Goal: Information Seeking & Learning: Compare options

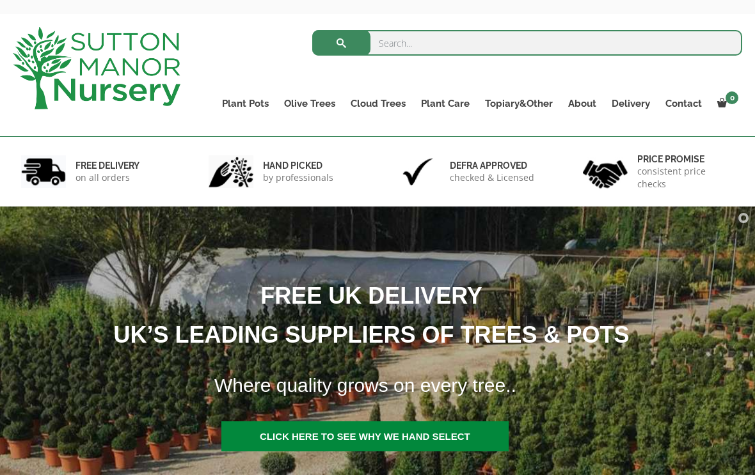
click at [0, 0] on link "Resin Bonded Pots" at bounding box center [0, 0] width 0 height 0
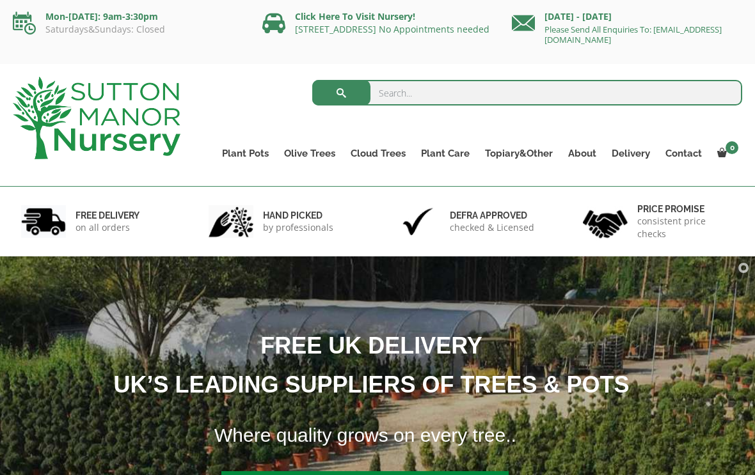
click at [0, 0] on link "The Amalfi Pots" at bounding box center [0, 0] width 0 height 0
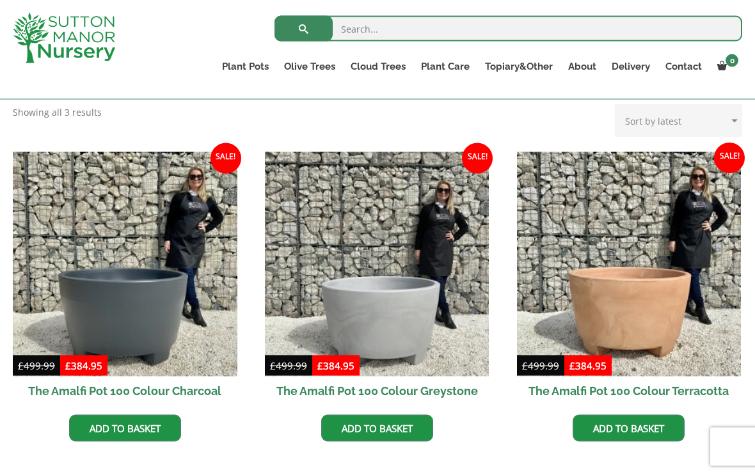
scroll to position [331, 0]
click at [389, 295] on img at bounding box center [377, 264] width 224 height 224
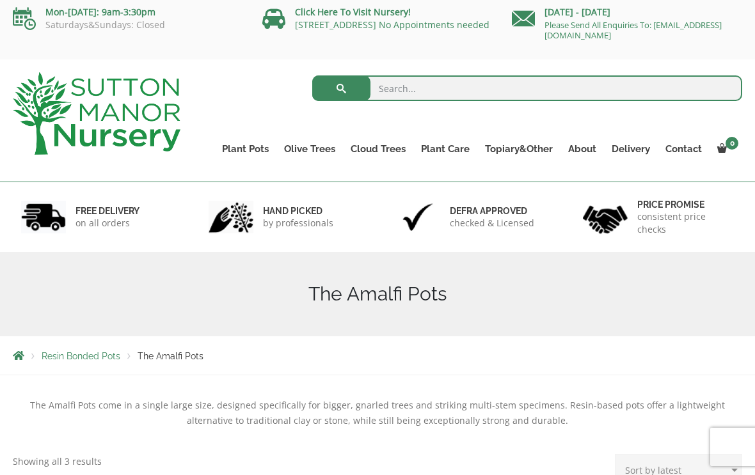
scroll to position [0, 0]
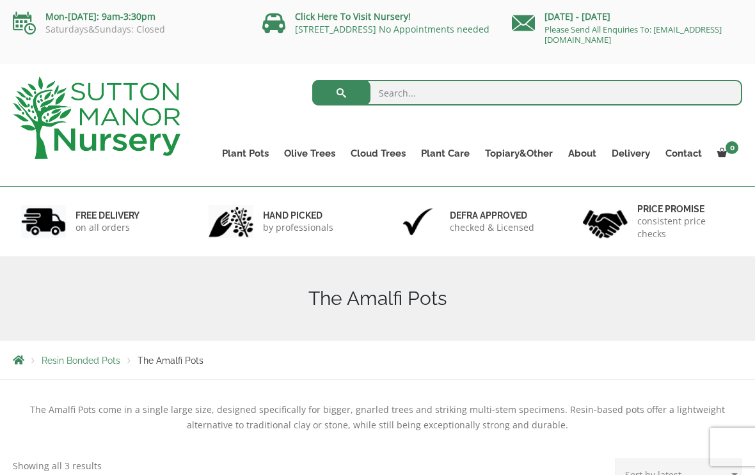
click at [0, 0] on link "The Milan Pots" at bounding box center [0, 0] width 0 height 0
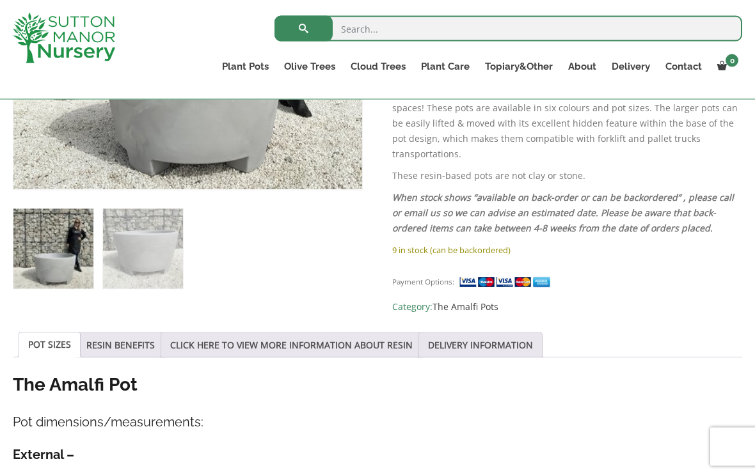
scroll to position [453, 0]
click at [120, 335] on link "RESIN BENEFITS" at bounding box center [120, 346] width 68 height 24
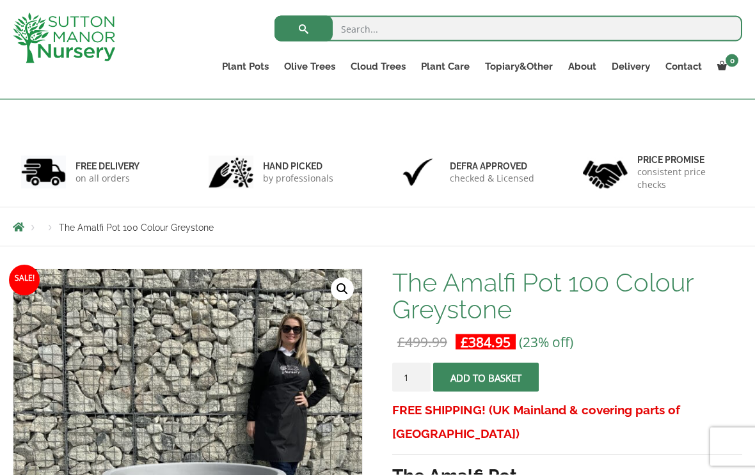
scroll to position [0, 0]
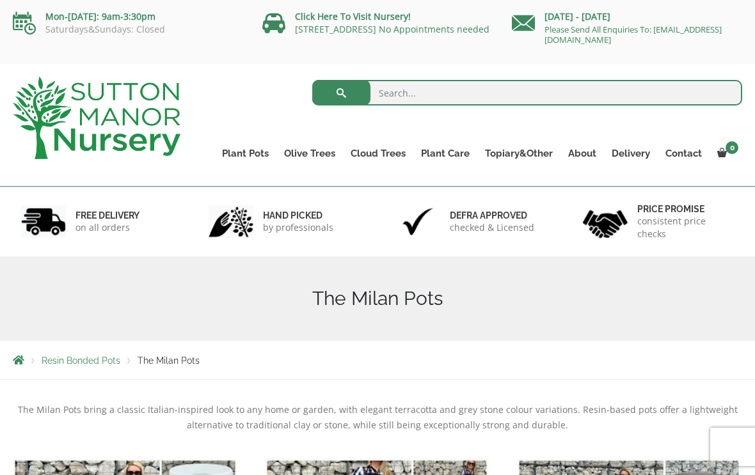
click at [0, 0] on link "The Capri Pots" at bounding box center [0, 0] width 0 height 0
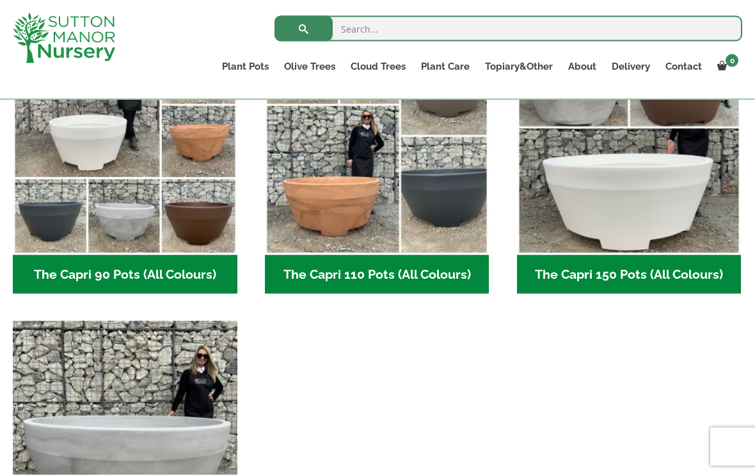
scroll to position [698, 0]
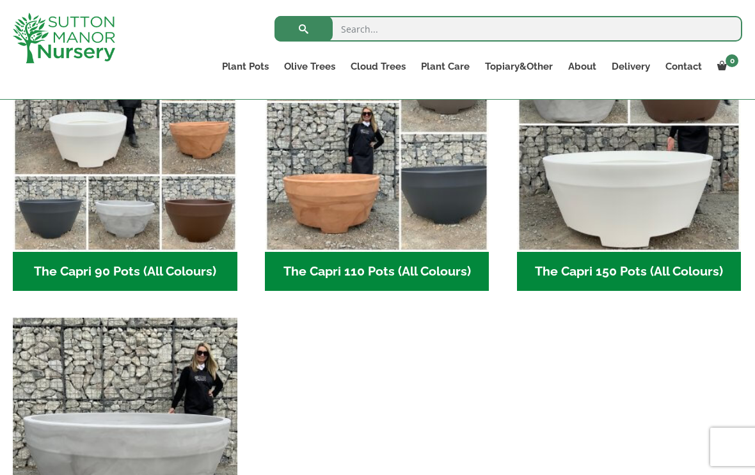
click at [82, 212] on img "Visit product category The Capri 90 Pots (All Colours)" at bounding box center [125, 139] width 224 height 224
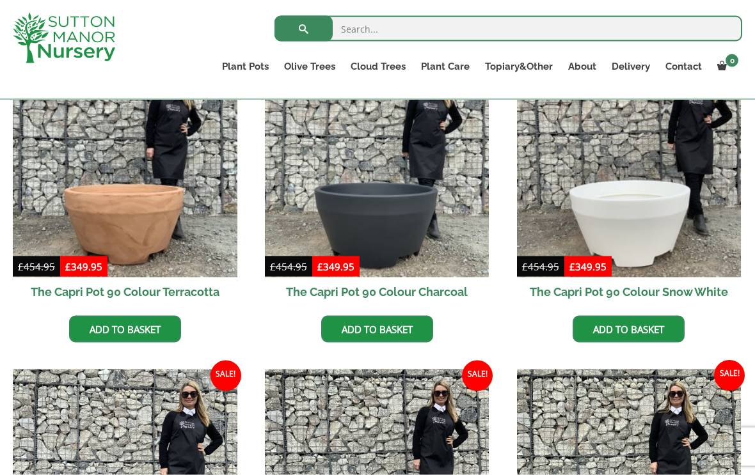
scroll to position [374, 0]
click at [419, 225] on img at bounding box center [377, 164] width 224 height 224
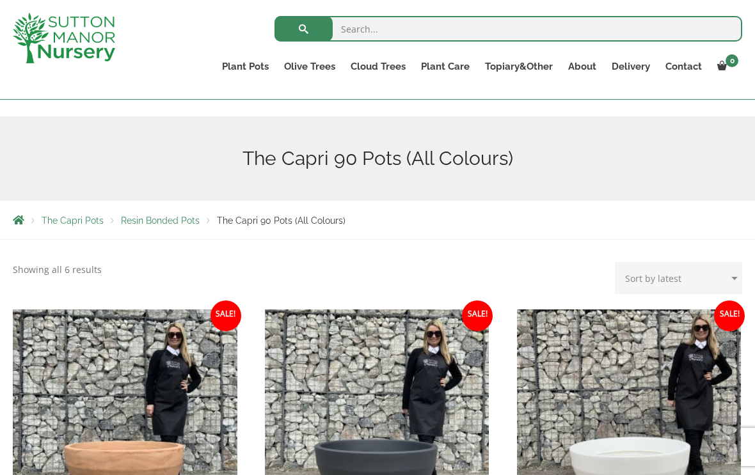
scroll to position [112, 0]
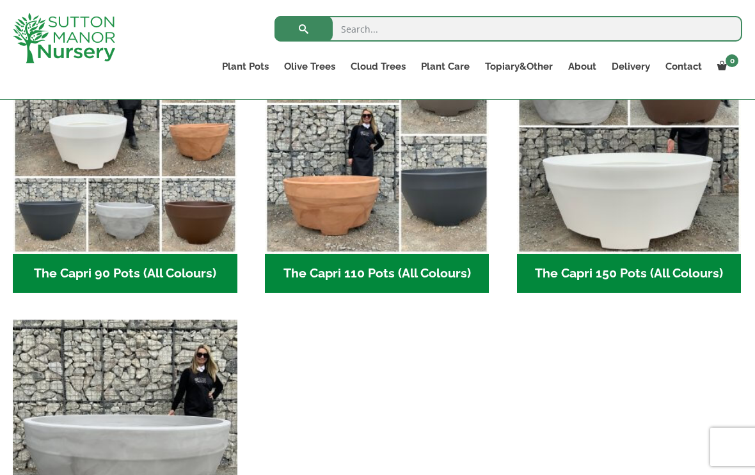
click at [409, 213] on img "Visit product category The Capri 110 Pots (All Colours)" at bounding box center [377, 141] width 224 height 224
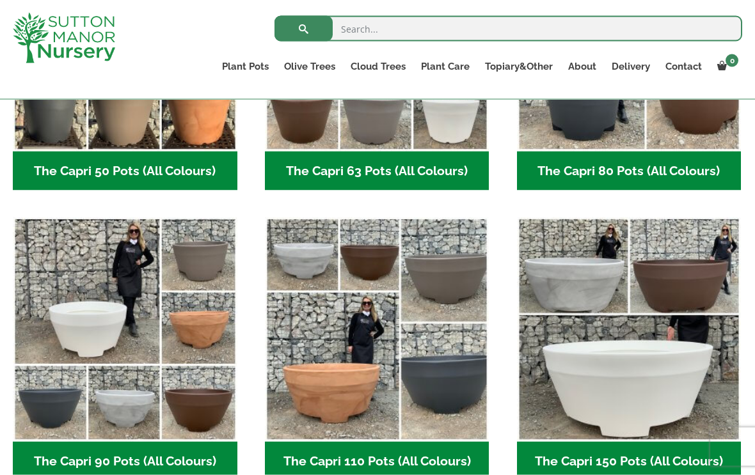
scroll to position [487, 0]
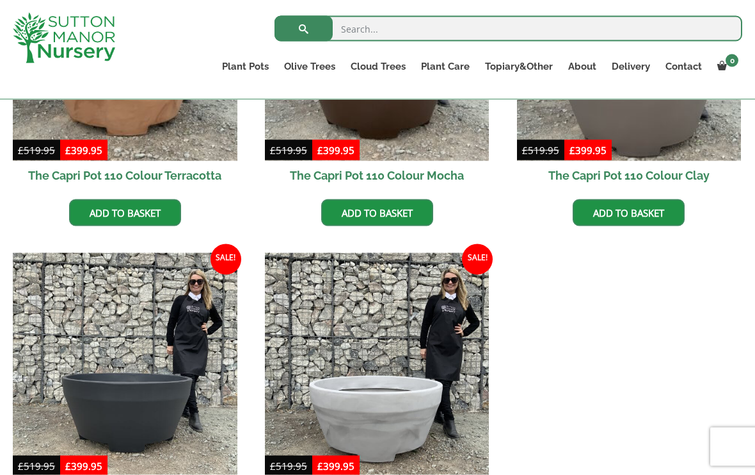
scroll to position [490, 0]
click at [402, 379] on img at bounding box center [377, 365] width 224 height 224
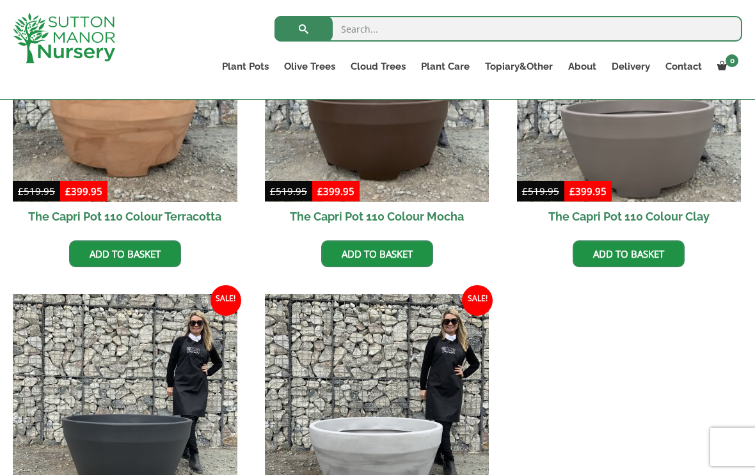
scroll to position [430, 0]
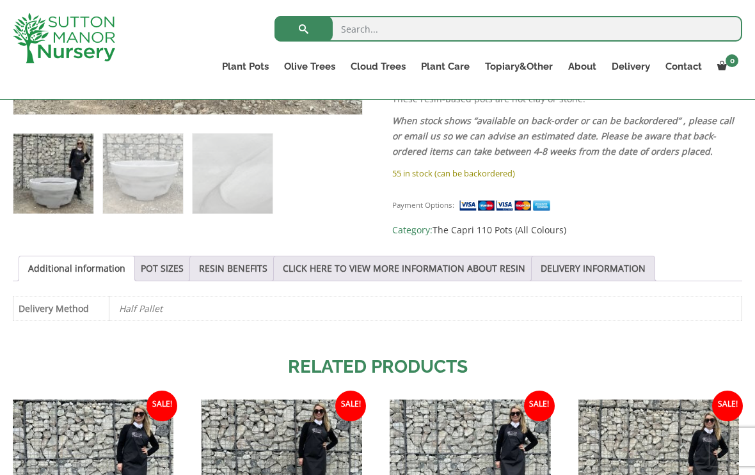
scroll to position [527, 0]
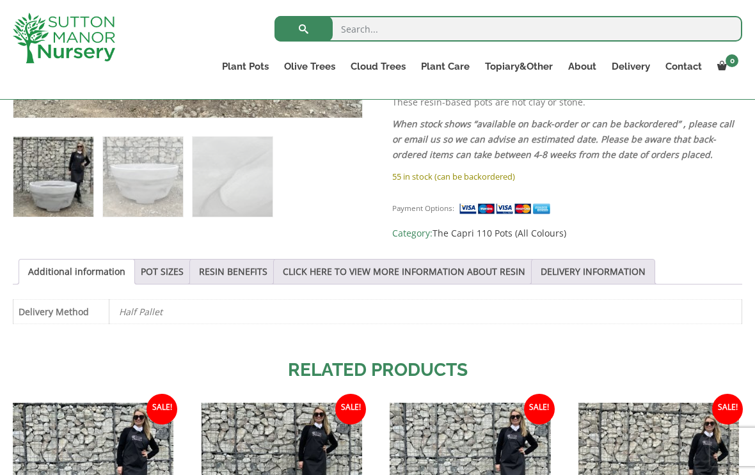
click at [159, 264] on link "POT SIZES" at bounding box center [162, 272] width 43 height 24
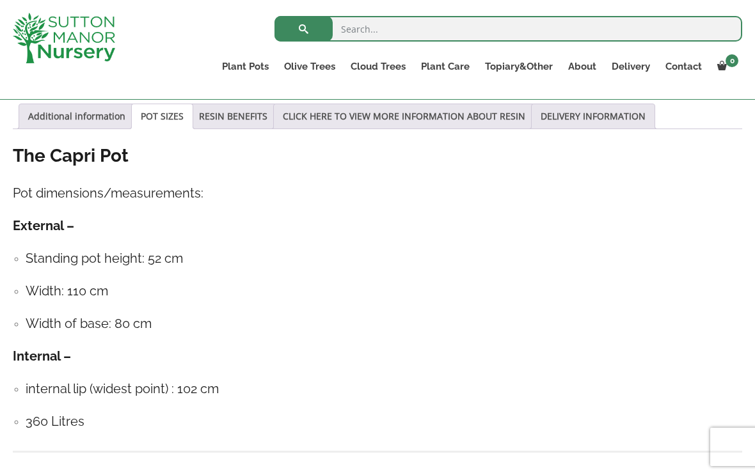
scroll to position [685, 0]
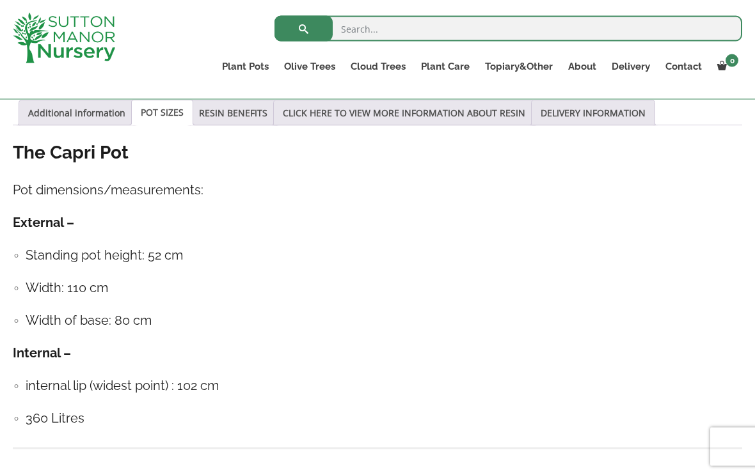
click at [24, 317] on ul "Standing pot height: 52 cm Width: 110 cm Width of base: 80 cm" at bounding box center [377, 288] width 729 height 85
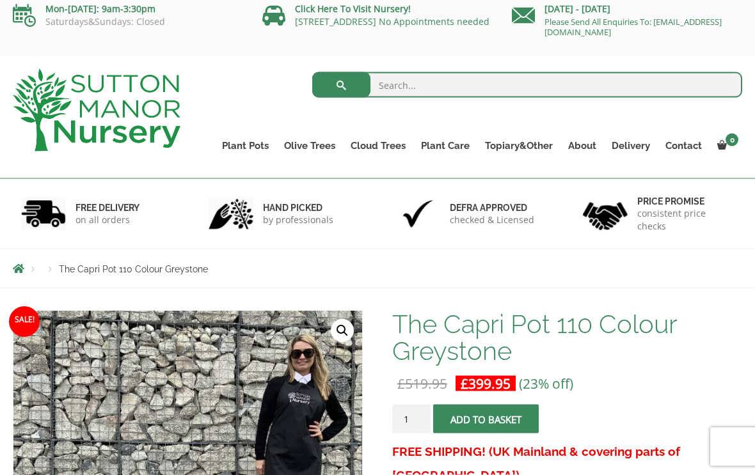
scroll to position [0, 0]
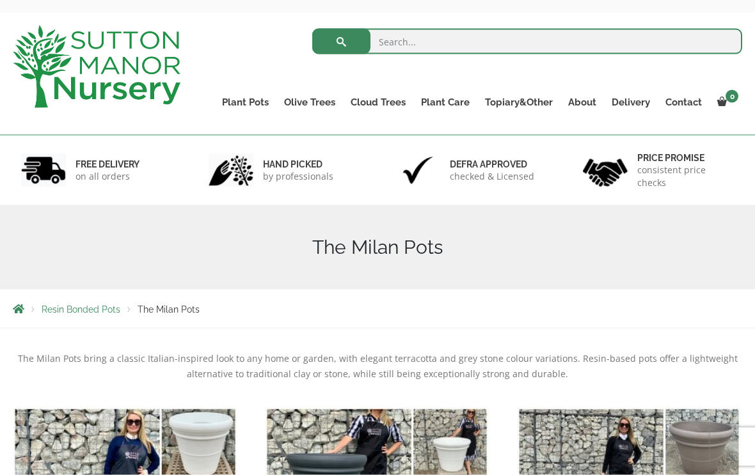
scroll to position [33, 0]
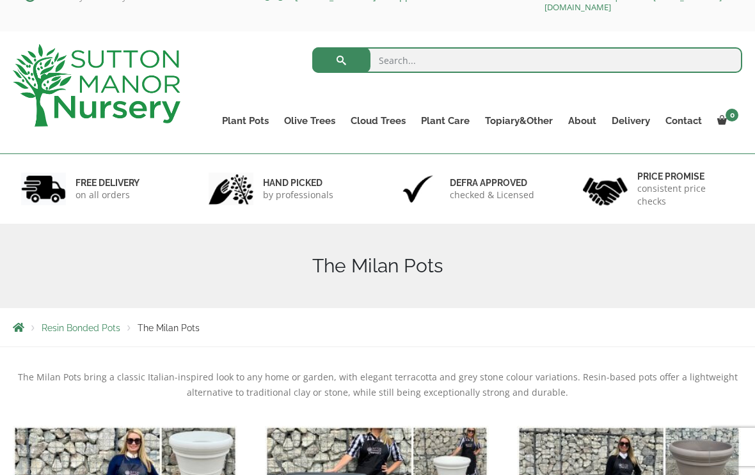
click at [0, 0] on link "The Amalfi Pots" at bounding box center [0, 0] width 0 height 0
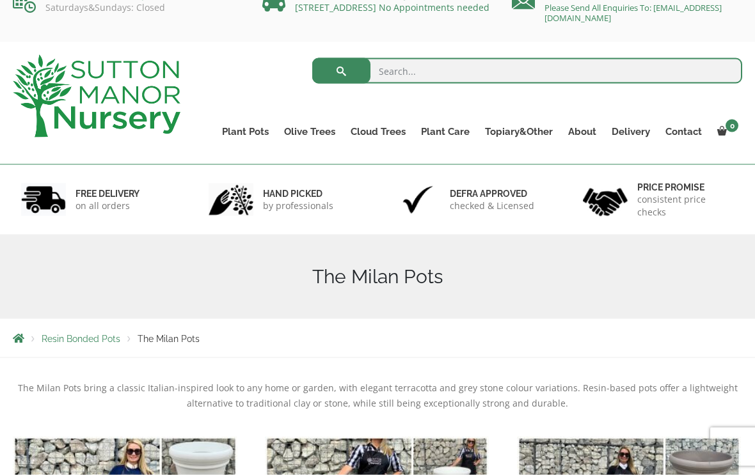
scroll to position [22, 0]
click at [0, 0] on ul "Resin Bonded Pots The Amalfi Pots The Milan Pots The Capri Pots The Brunello Po…" at bounding box center [0, 0] width 0 height 0
click at [0, 0] on link "The Capri Pots" at bounding box center [0, 0] width 0 height 0
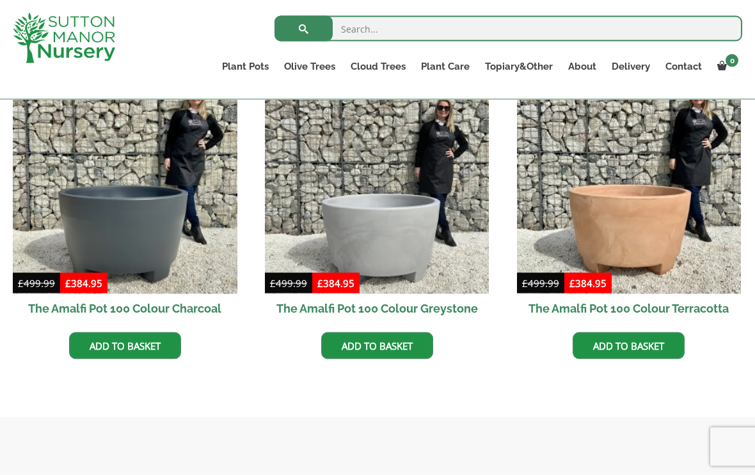
scroll to position [414, 0]
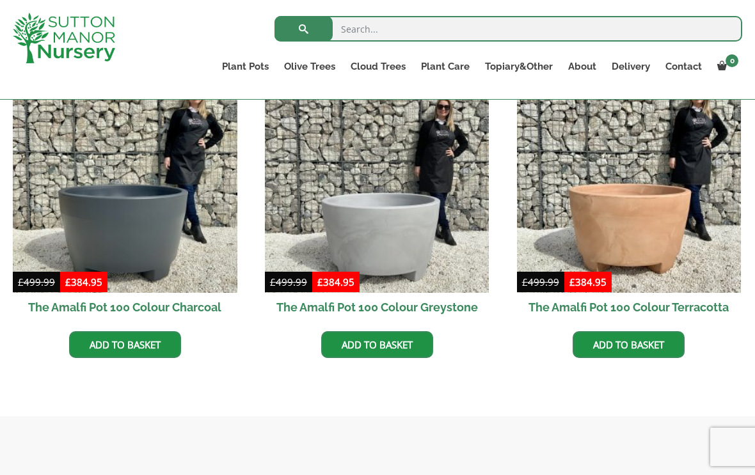
click at [417, 231] on img at bounding box center [377, 180] width 224 height 224
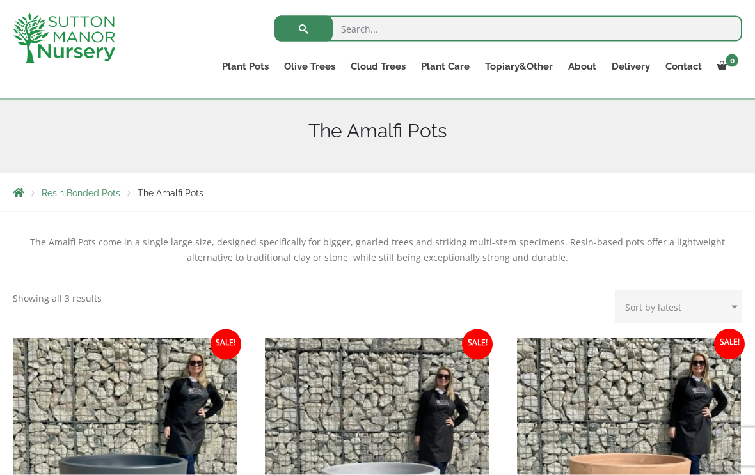
scroll to position [136, 0]
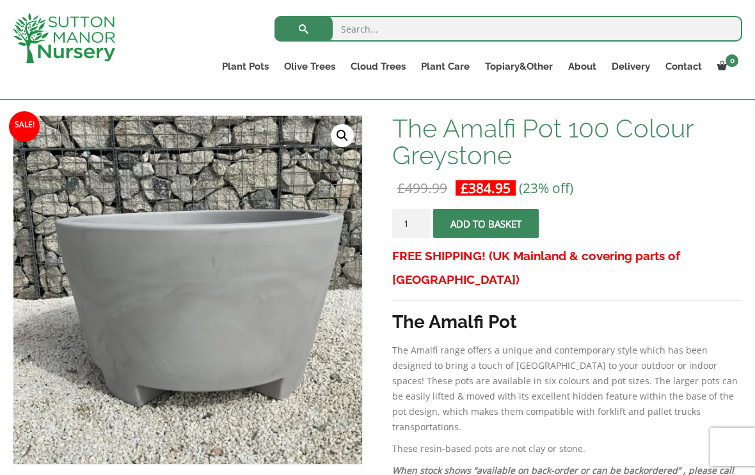
scroll to position [179, 0]
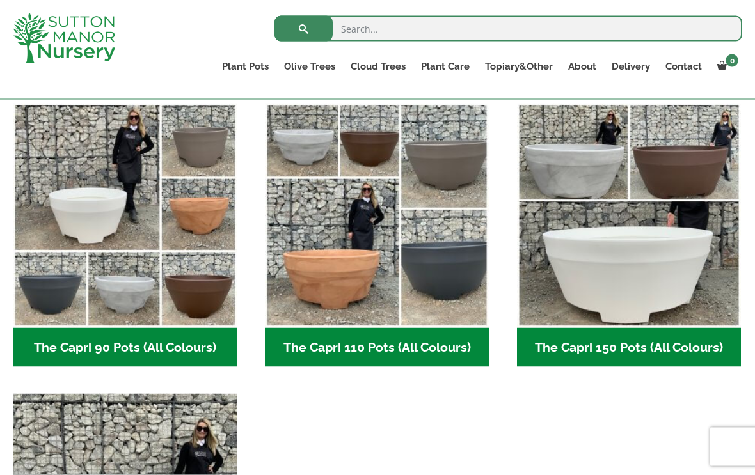
scroll to position [623, 0]
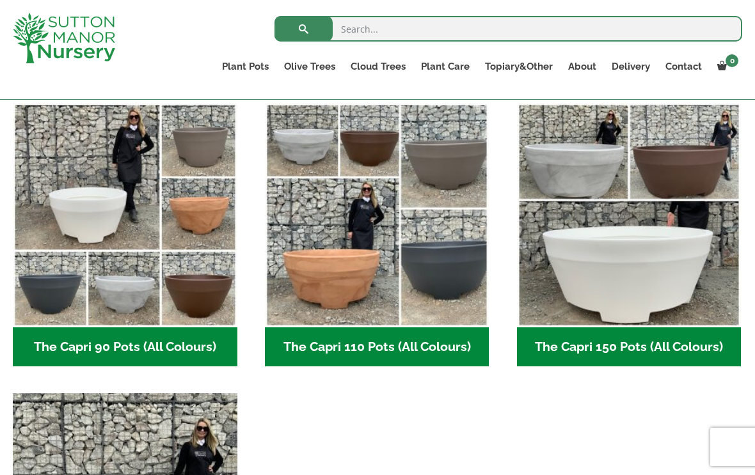
click at [359, 261] on img "Visit product category The Capri 110 Pots (All Colours)" at bounding box center [377, 215] width 224 height 224
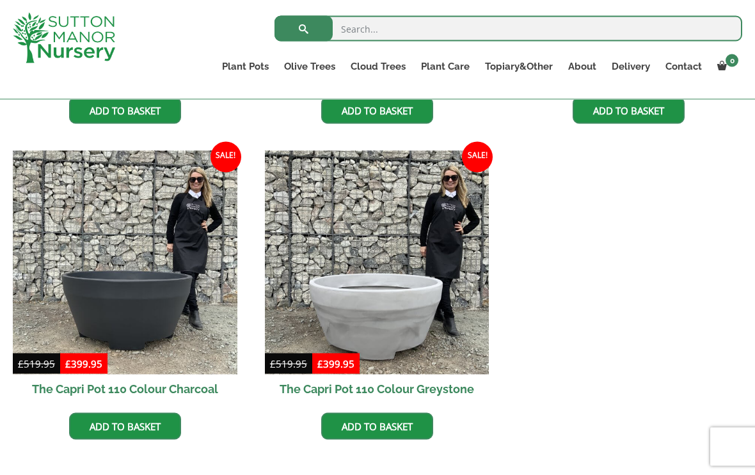
scroll to position [593, 0]
click at [382, 278] on img at bounding box center [377, 262] width 224 height 224
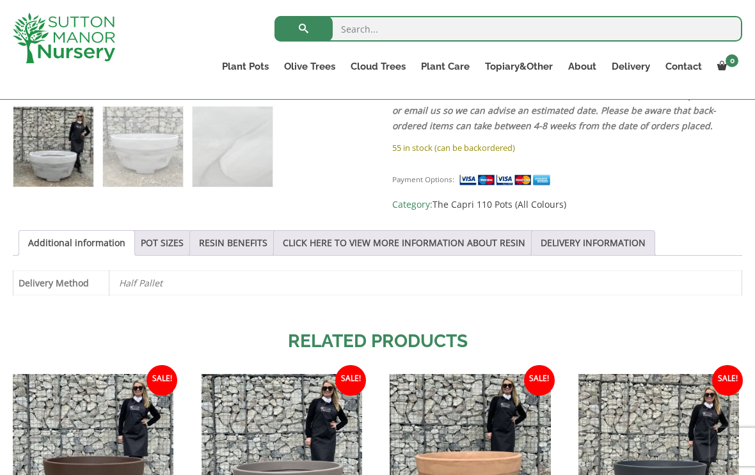
scroll to position [554, 0]
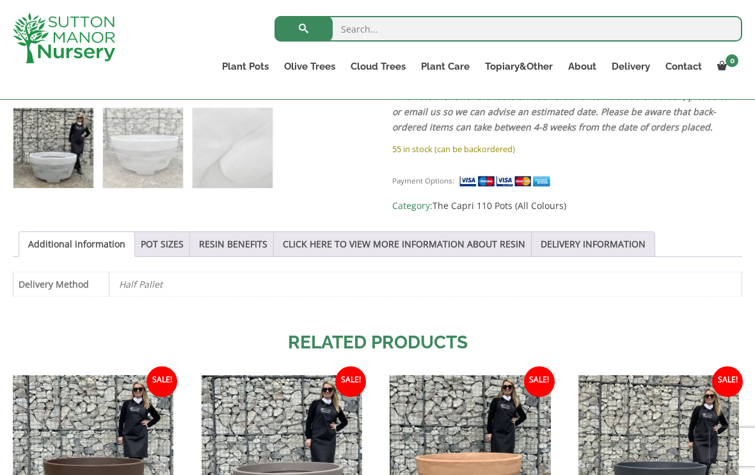
click at [170, 237] on link "POT SIZES" at bounding box center [162, 244] width 43 height 24
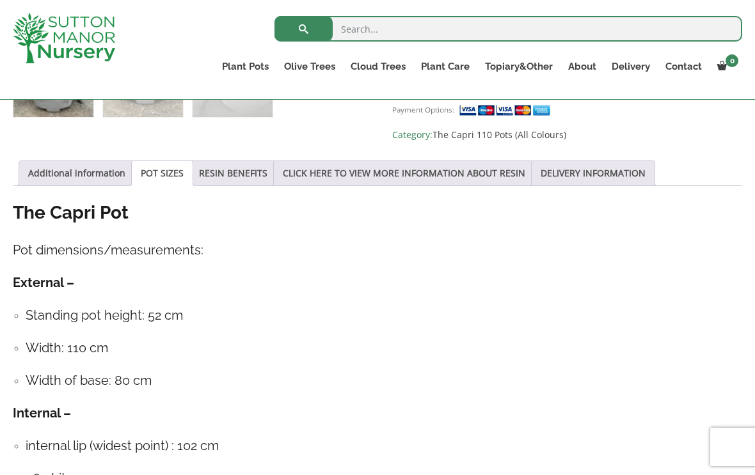
scroll to position [625, 0]
click at [49, 162] on link "Additional information" at bounding box center [76, 174] width 97 height 24
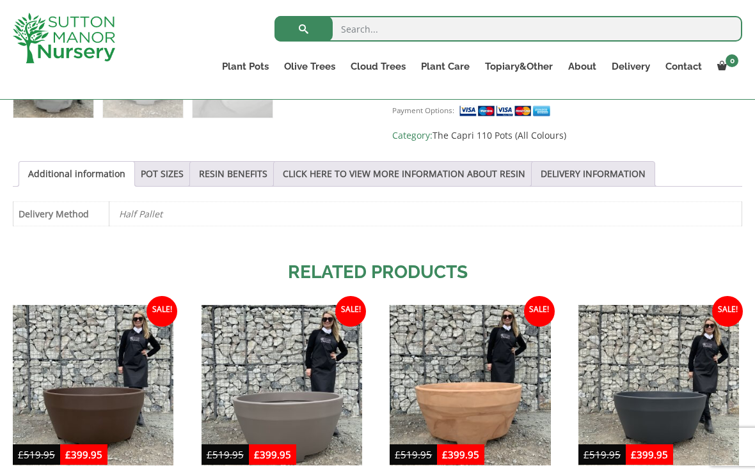
click at [163, 164] on link "POT SIZES" at bounding box center [162, 174] width 43 height 24
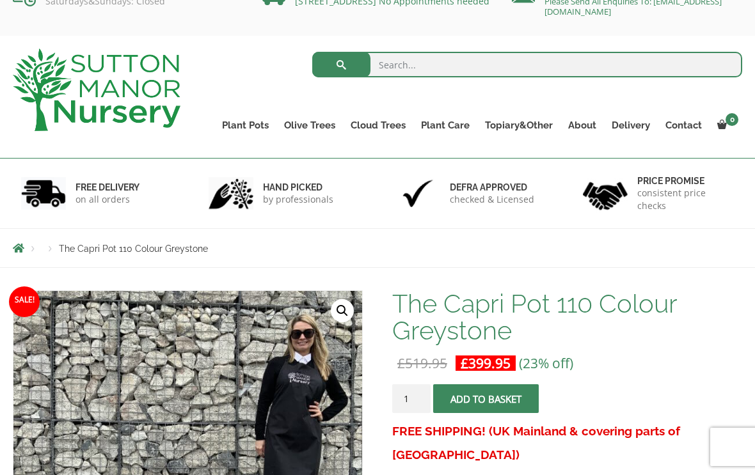
scroll to position [0, 0]
